Goal: Navigation & Orientation: Understand site structure

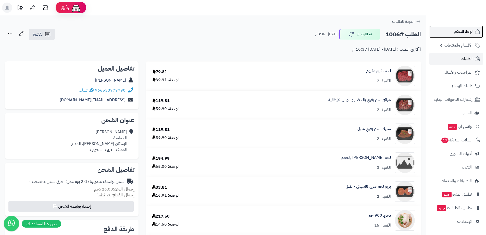
click at [464, 31] on span "لوحة التحكم" at bounding box center [463, 31] width 19 height 7
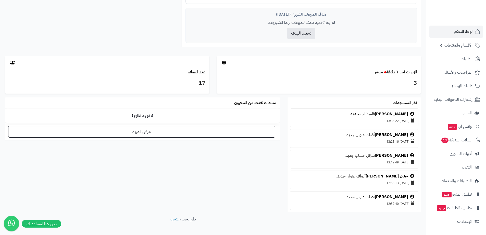
scroll to position [245, 0]
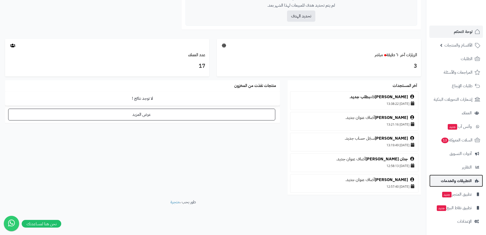
click at [461, 185] on link "التطبيقات والخدمات" at bounding box center [457, 180] width 54 height 12
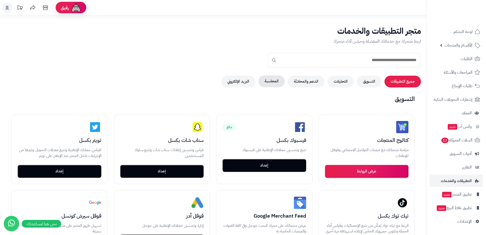
click at [266, 82] on button "المحاسبة" at bounding box center [272, 81] width 26 height 12
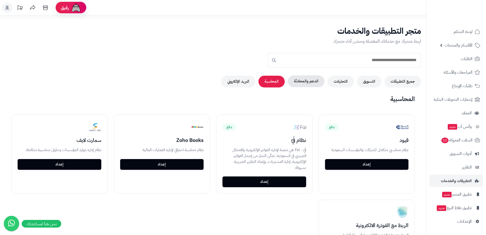
click at [309, 78] on button "الدعم والمحادثة" at bounding box center [306, 81] width 37 height 12
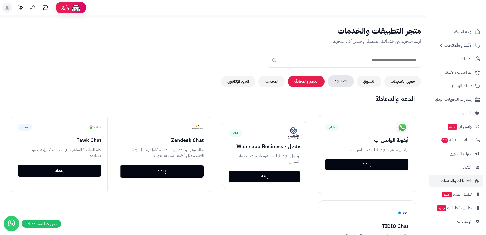
click at [350, 83] on button "التحليلات" at bounding box center [341, 81] width 26 height 12
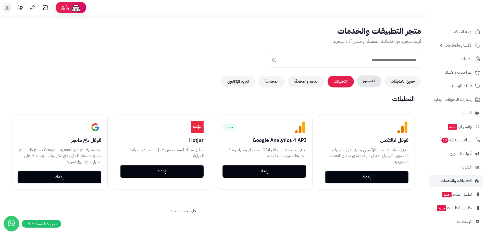
click at [370, 81] on button "التسويق" at bounding box center [369, 81] width 25 height 12
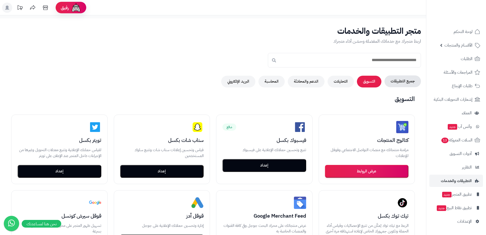
click at [398, 80] on button "جميع التطبيقات" at bounding box center [403, 81] width 37 height 12
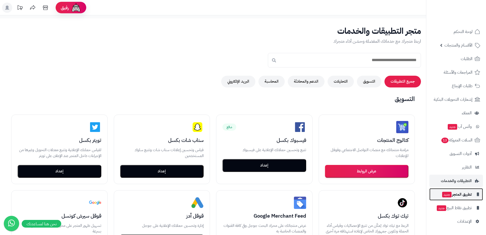
click at [464, 195] on span "تطبيق المتجر جديد" at bounding box center [457, 193] width 30 height 7
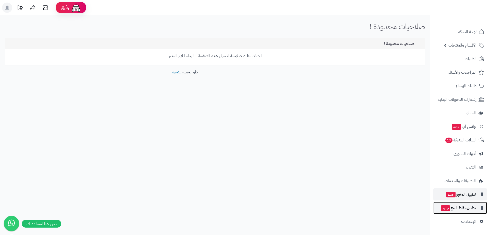
click at [464, 208] on span "تطبيق نقاط البيع جديد" at bounding box center [457, 207] width 35 height 7
click at [464, 192] on span "تطبيق المتجر جديد" at bounding box center [461, 193] width 30 height 7
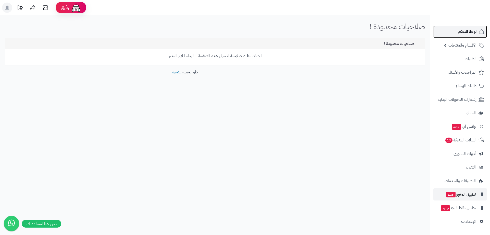
click at [467, 29] on span "لوحة التحكم" at bounding box center [467, 31] width 19 height 7
